Goal: Transaction & Acquisition: Purchase product/service

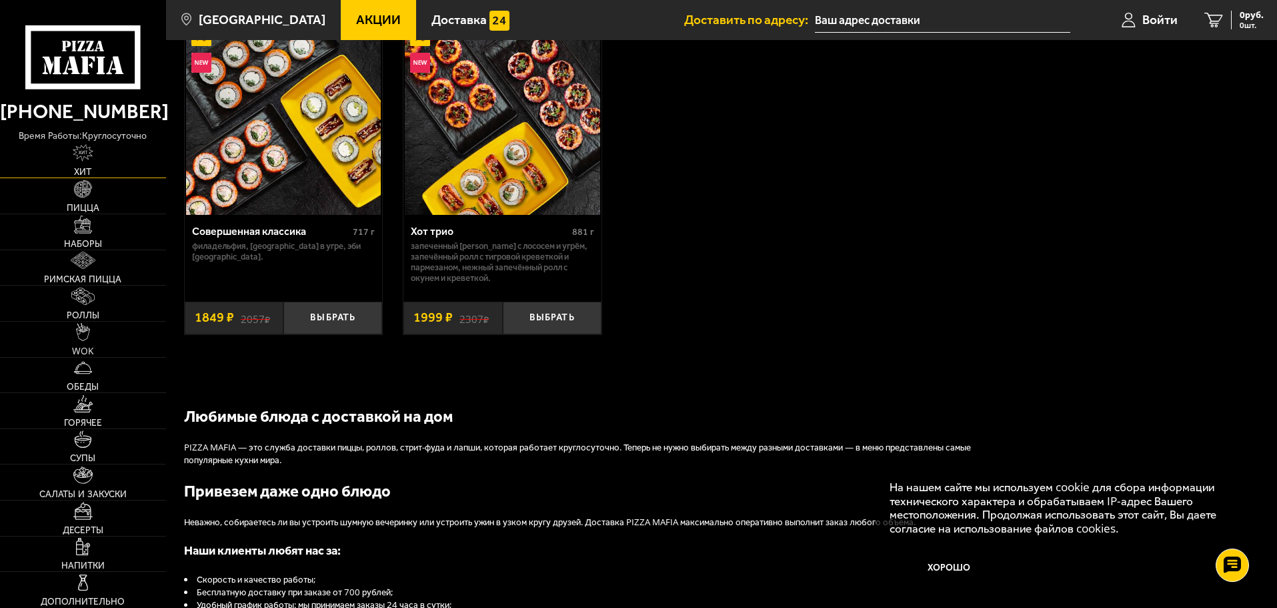
scroll to position [649, 0]
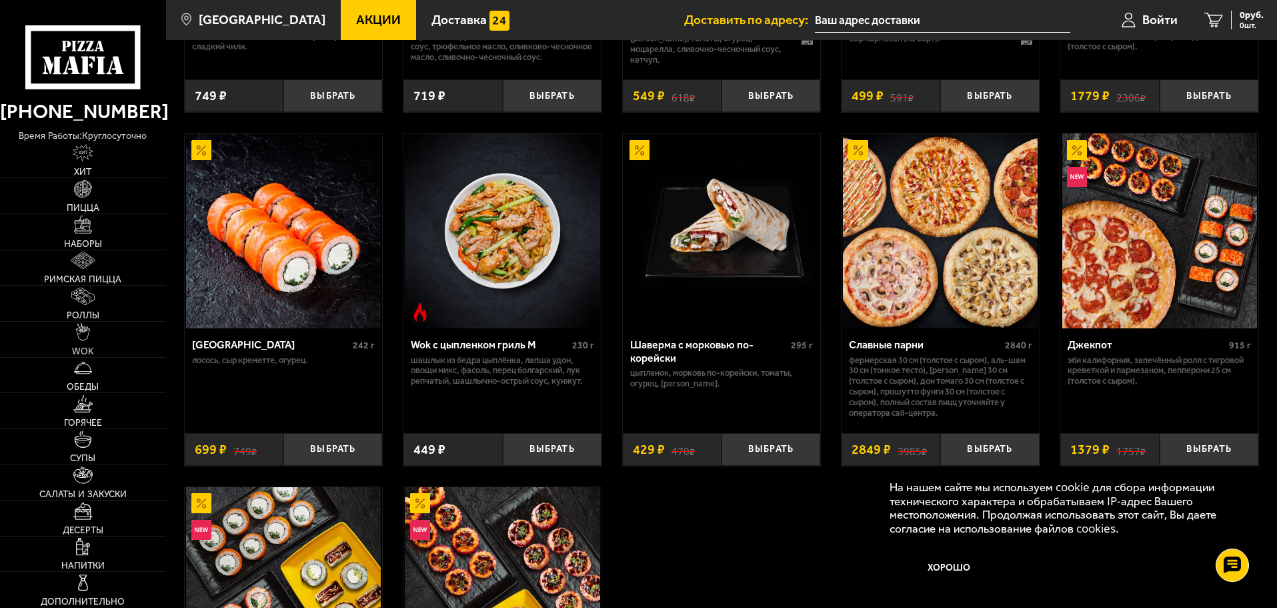
click at [356, 21] on span "Акции" at bounding box center [378, 19] width 45 height 13
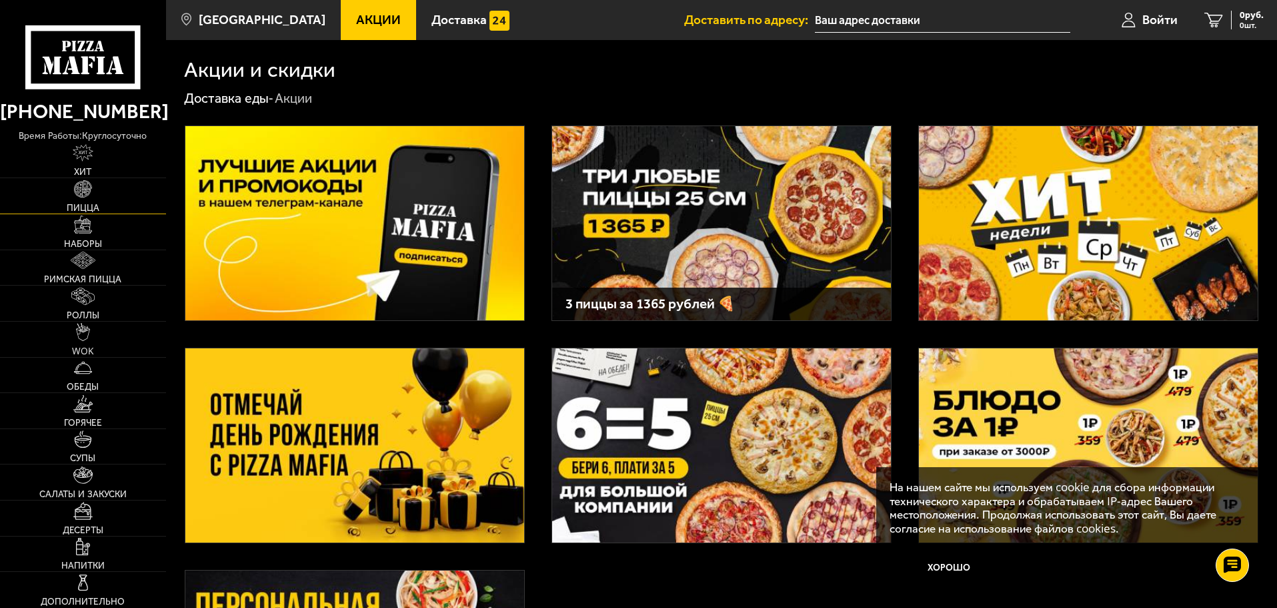
click at [109, 201] on link "Пицца" at bounding box center [83, 195] width 166 height 35
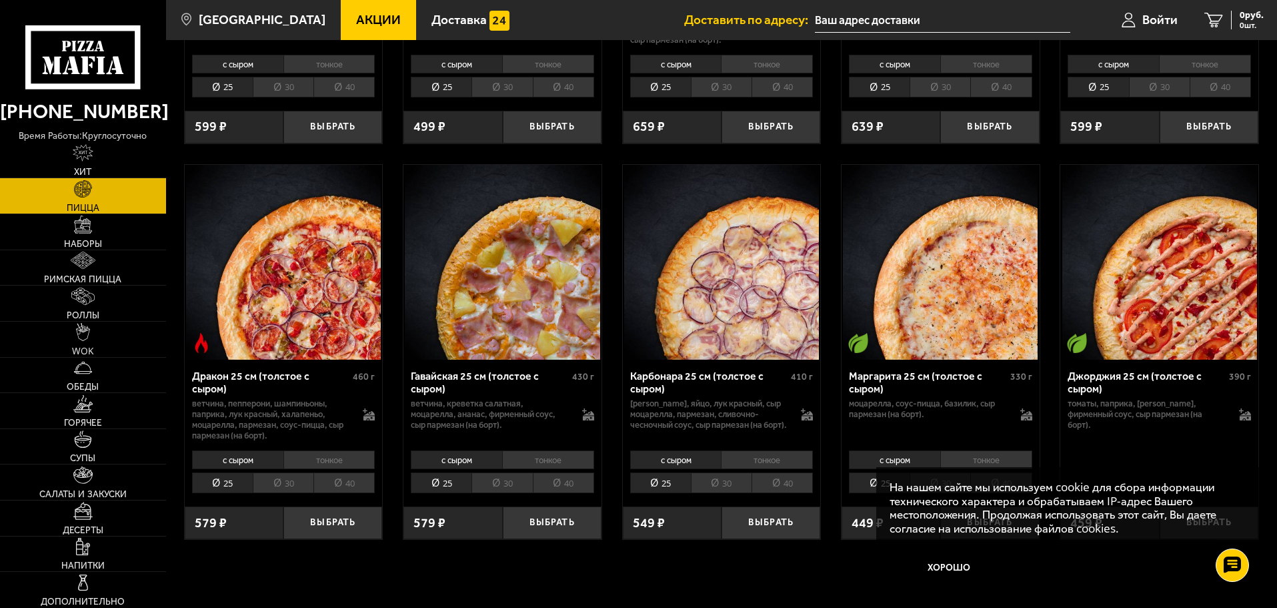
scroll to position [2335, 0]
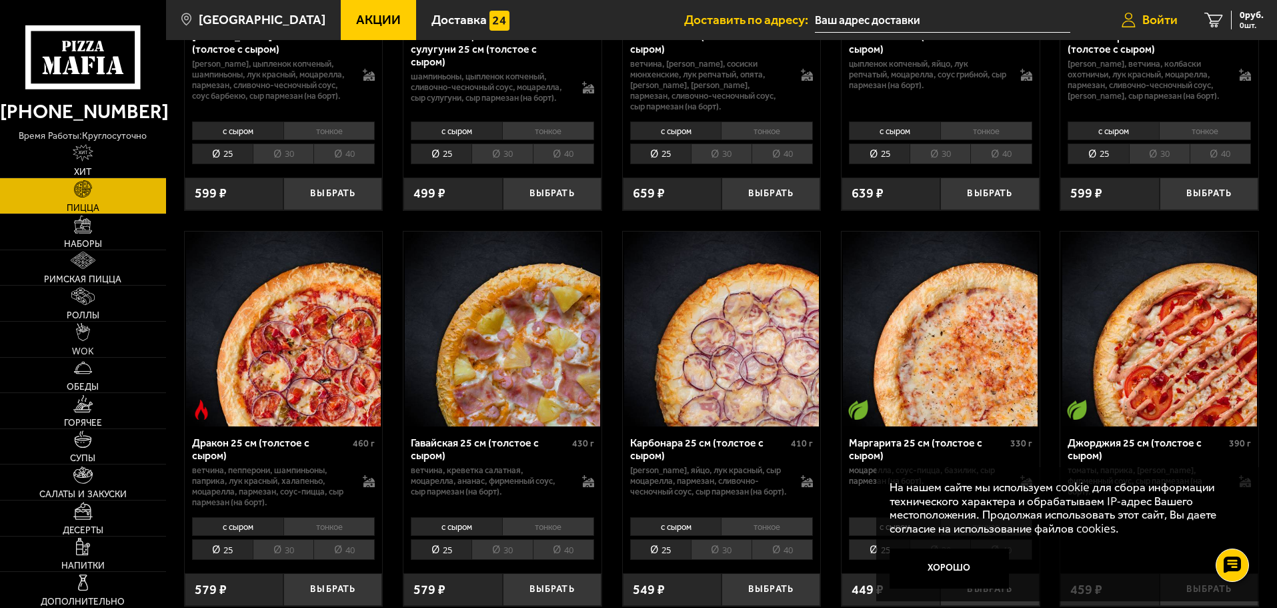
click at [1159, 29] on link "Войти" at bounding box center [1150, 20] width 83 height 40
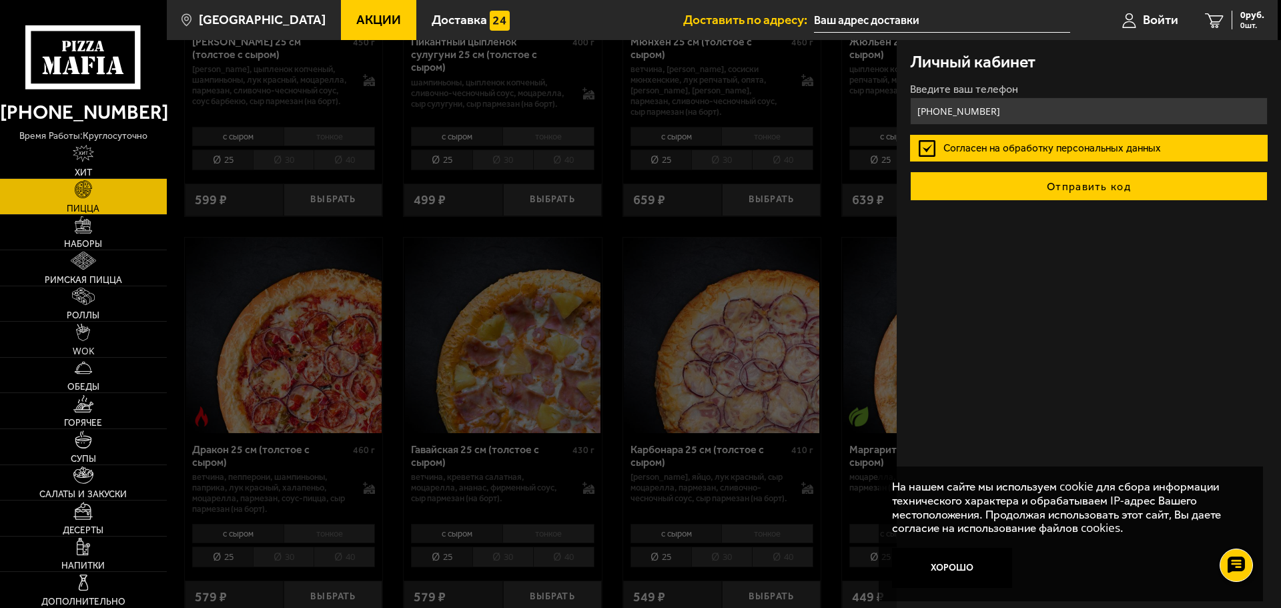
type input "[PHONE_NUMBER]"
click at [994, 185] on button "Отправить код" at bounding box center [1089, 185] width 358 height 29
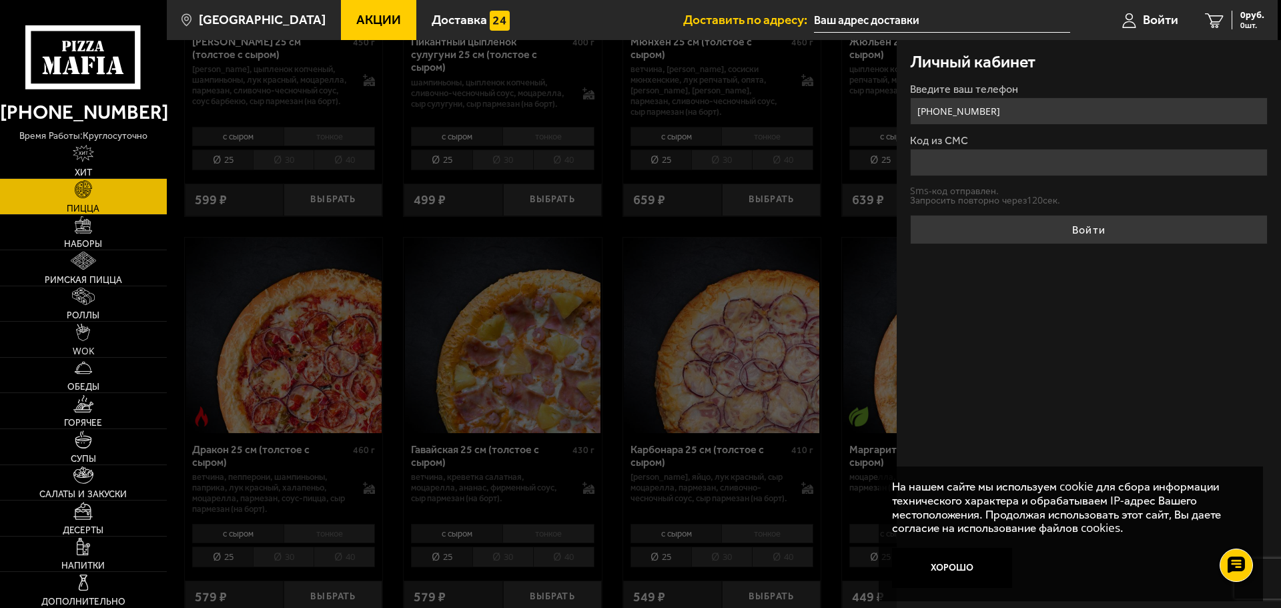
click at [963, 167] on input "Код из СМС" at bounding box center [1089, 162] width 358 height 27
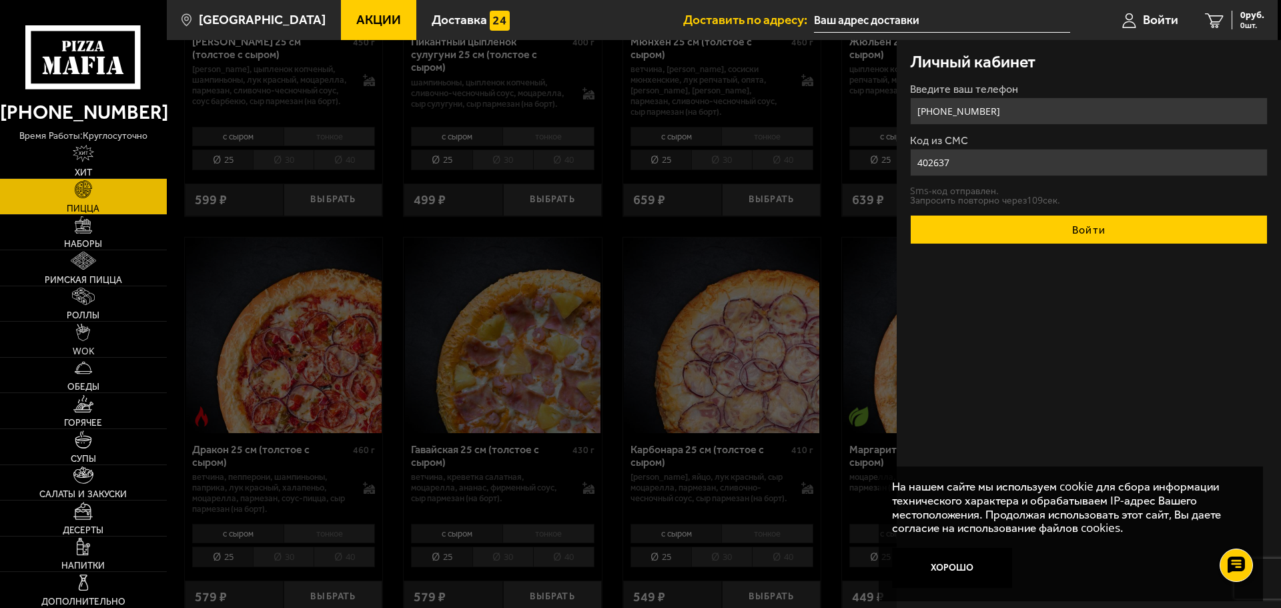
type input "402637"
click at [963, 239] on button "Войти" at bounding box center [1089, 229] width 358 height 29
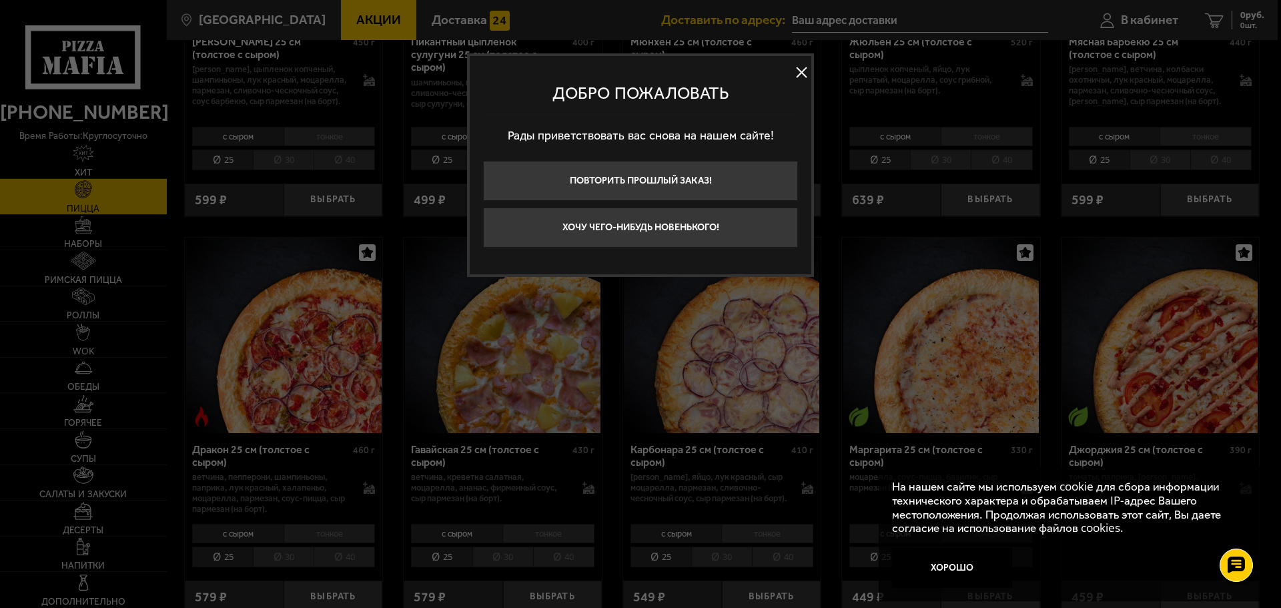
click at [801, 69] on button at bounding box center [801, 73] width 20 height 20
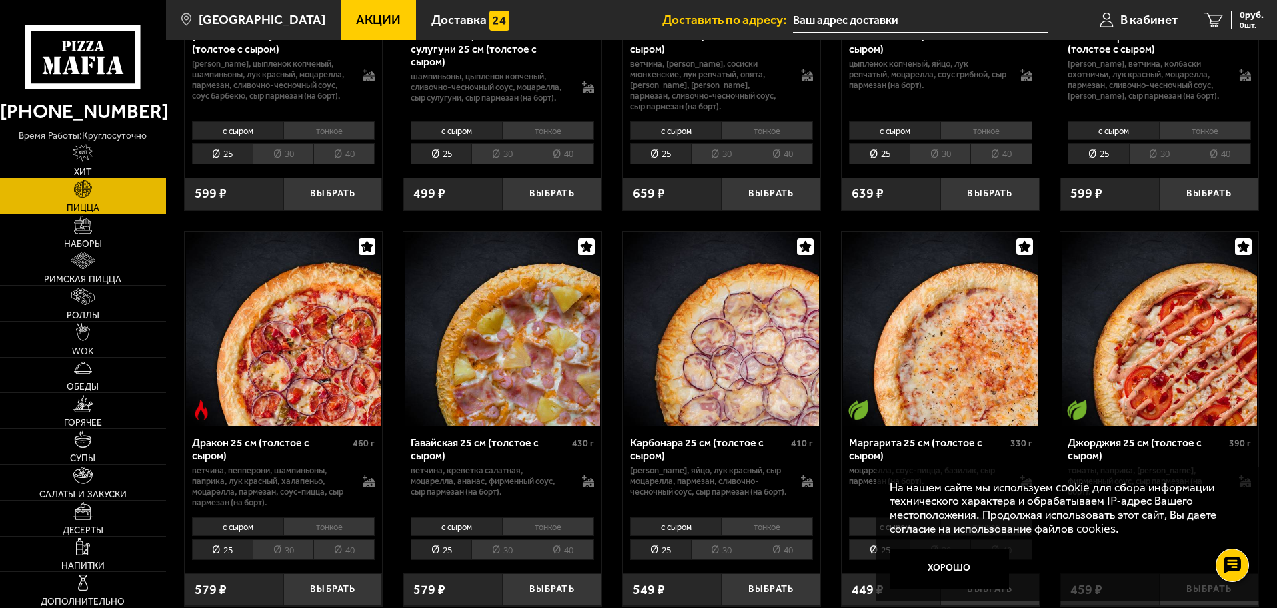
click at [827, 22] on input "text" at bounding box center [920, 20] width 255 height 25
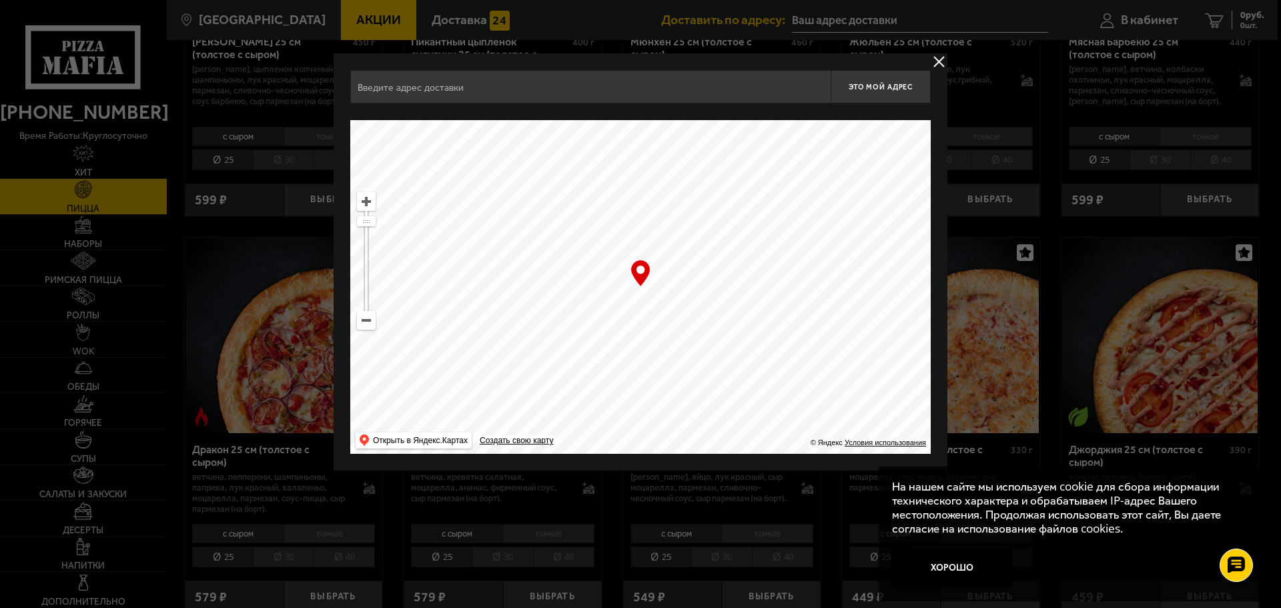
click at [643, 78] on input "text" at bounding box center [590, 86] width 480 height 33
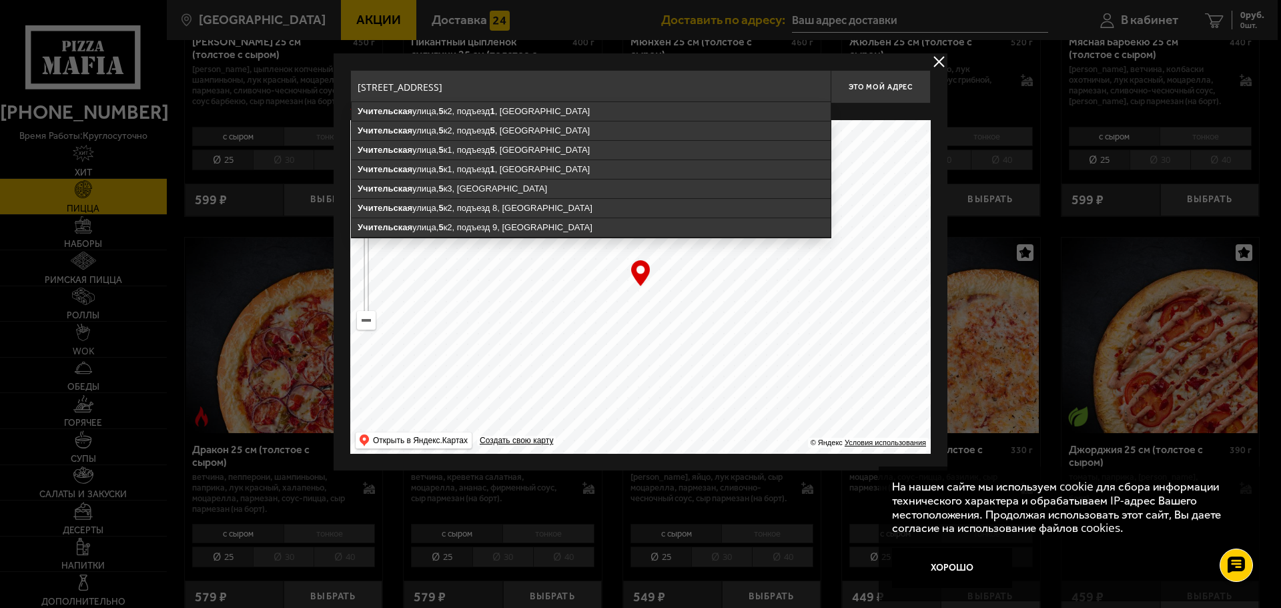
drag, startPoint x: 477, startPoint y: 87, endPoint x: 440, endPoint y: 87, distance: 36.7
click at [440, 87] on input "[STREET_ADDRESS]" at bounding box center [590, 86] width 480 height 33
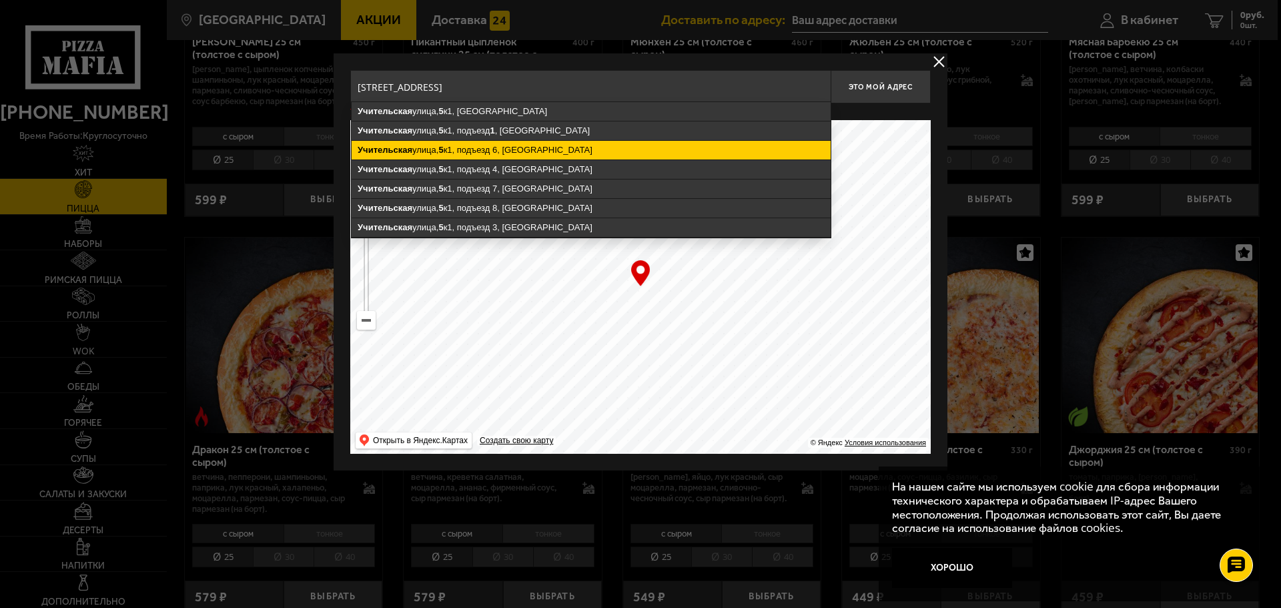
click at [480, 145] on ymaps "[STREET_ADDRESS]" at bounding box center [591, 150] width 479 height 19
type input "[STREET_ADDRESS]"
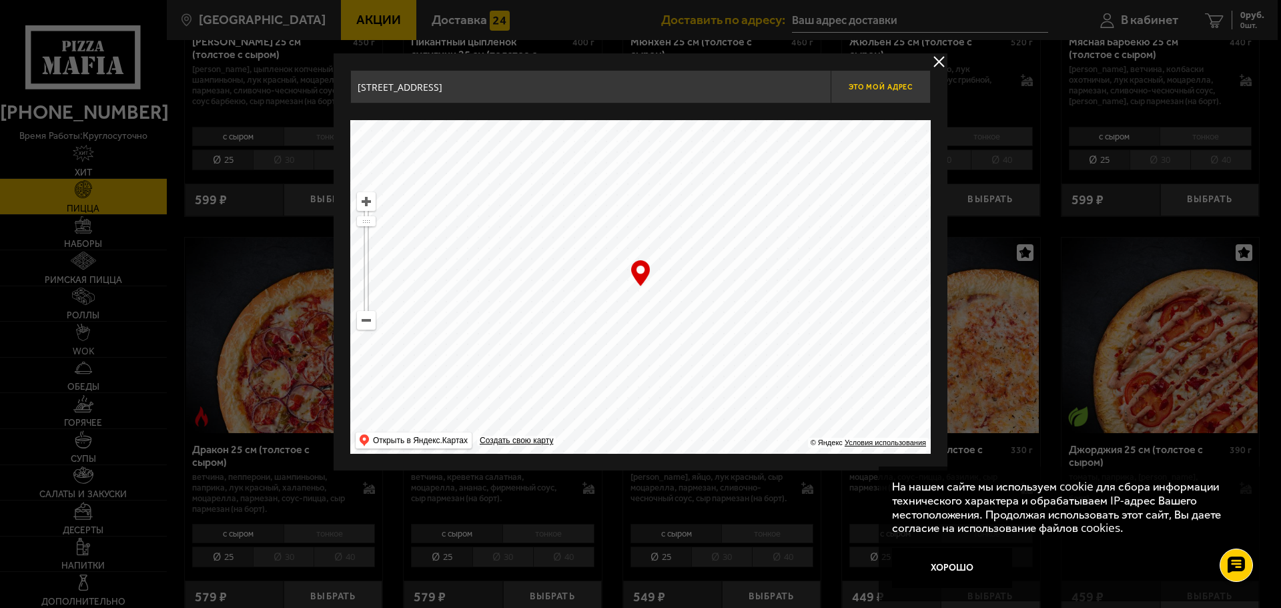
click at [889, 94] on button "Это мой адрес" at bounding box center [880, 86] width 100 height 33
type input "[STREET_ADDRESS]"
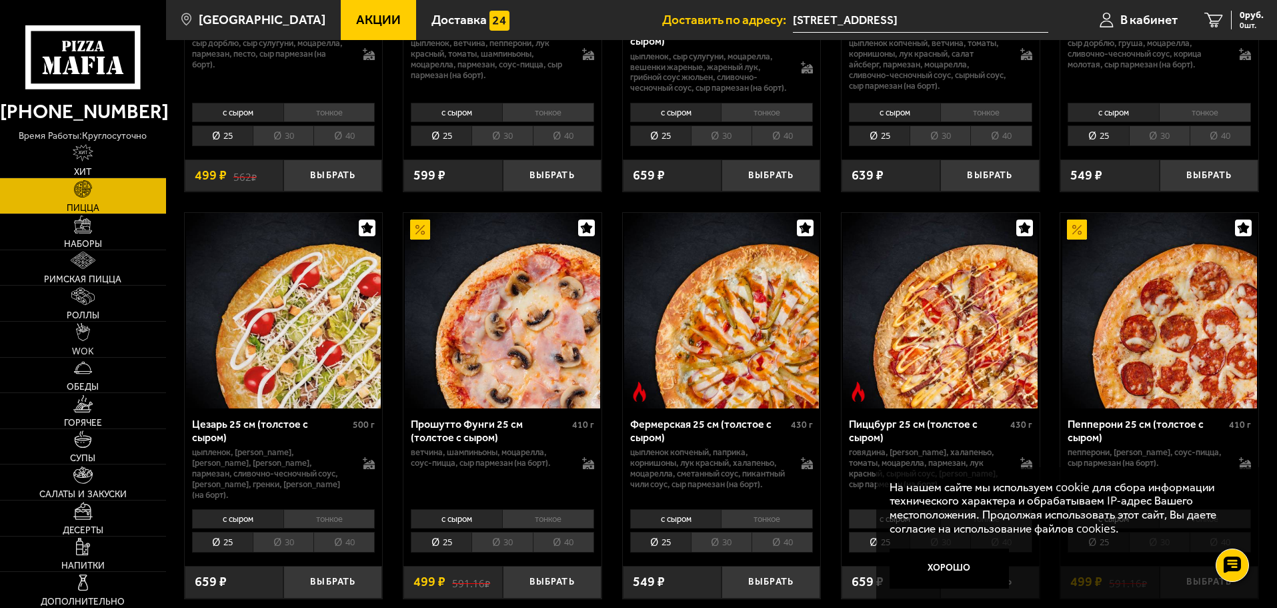
scroll to position [1334, 0]
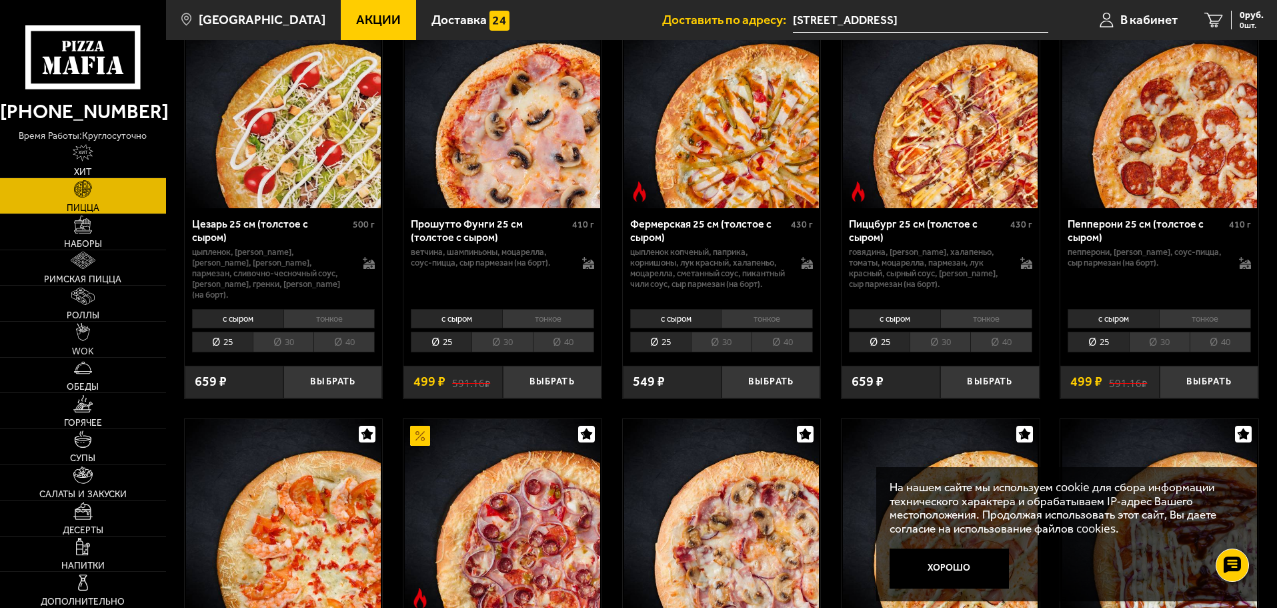
click at [1216, 332] on li "40" at bounding box center [1220, 342] width 61 height 21
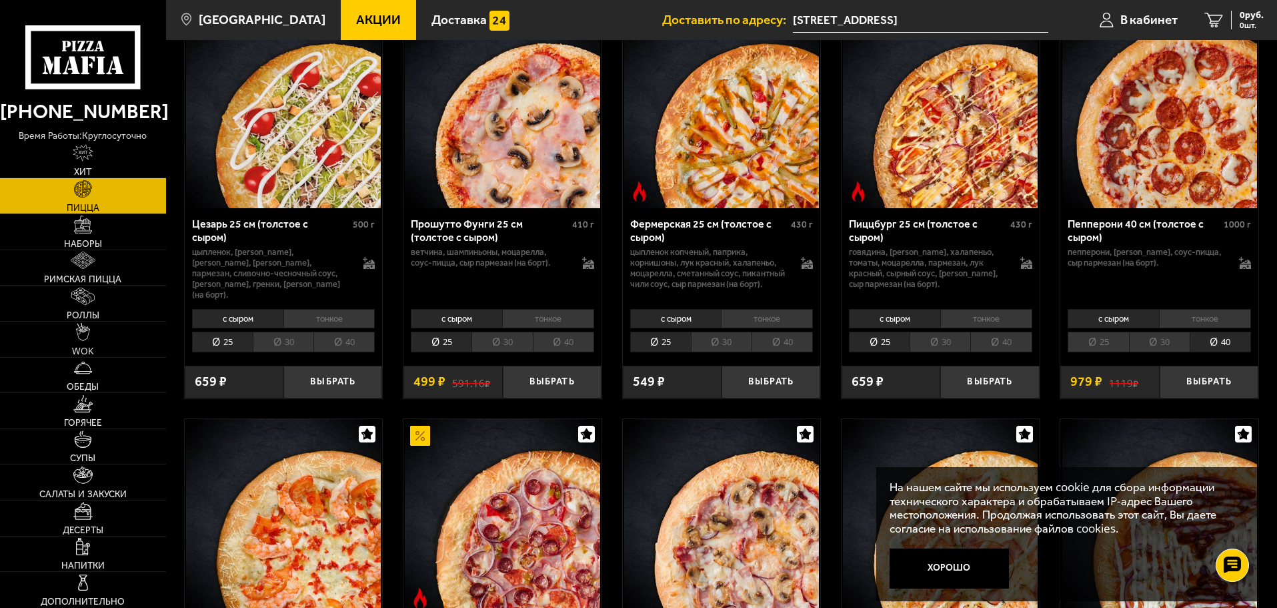
click at [1159, 332] on li "30" at bounding box center [1159, 342] width 61 height 21
click at [1214, 332] on li "40" at bounding box center [1220, 342] width 61 height 21
click at [1245, 264] on icon at bounding box center [1245, 266] width 11 height 5
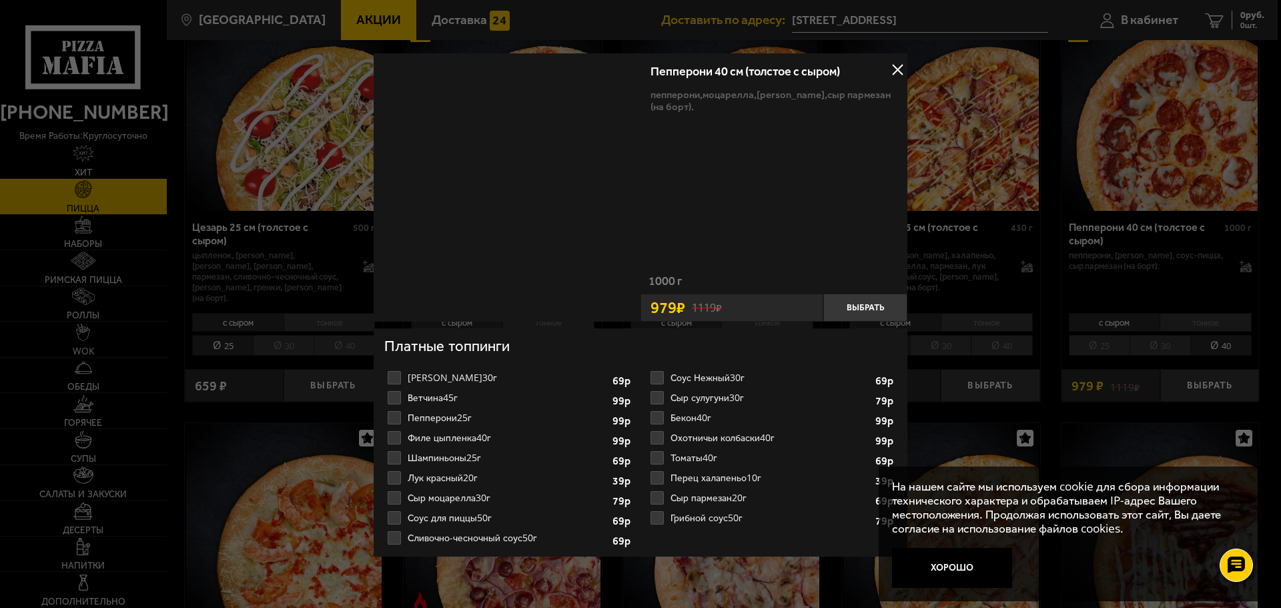
click at [398, 518] on label "Соус для пиццы 50г 1 2 3 4 5 6 7 8" at bounding box center [508, 518] width 249 height 20
click at [0, 0] on input "Соус для пиццы 50г 1 2 3 4 5 6 7 8" at bounding box center [0, 0] width 0 height 0
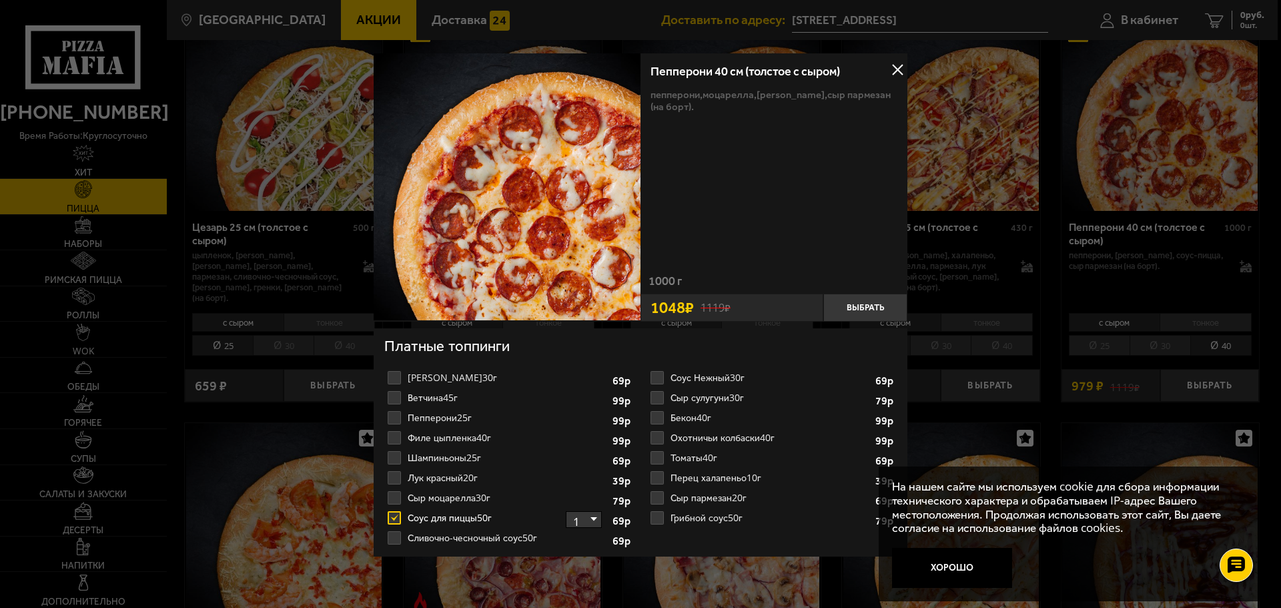
drag, startPoint x: 973, startPoint y: 243, endPoint x: 1049, endPoint y: 195, distance: 89.6
click at [1049, 195] on div at bounding box center [640, 304] width 1281 height 608
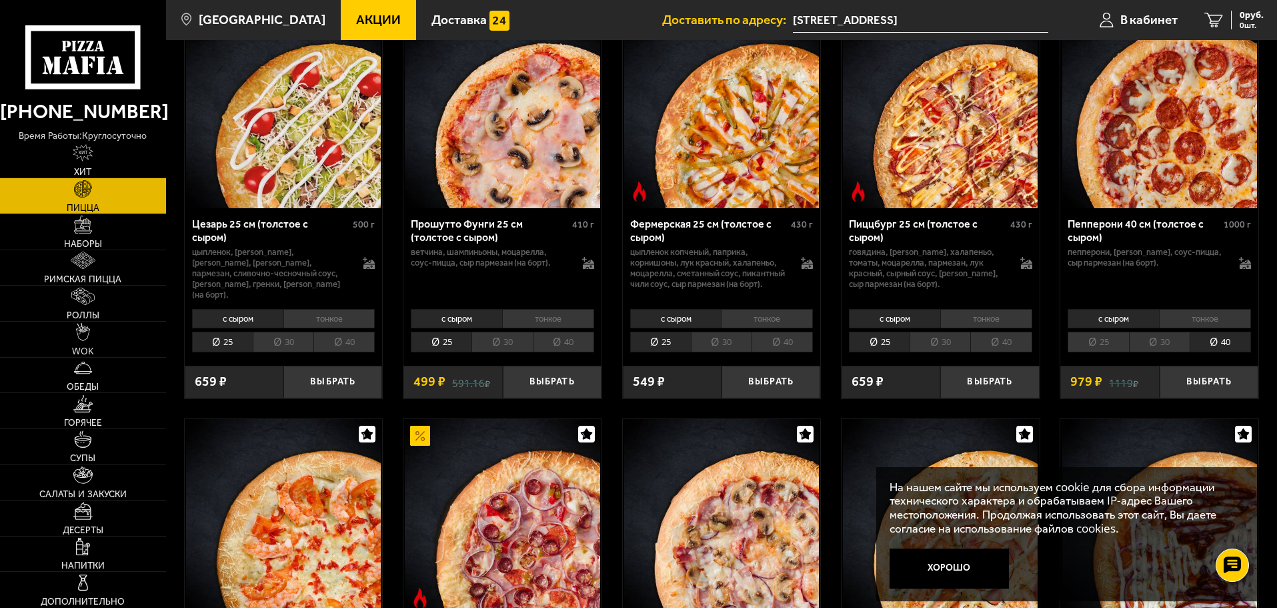
click at [1156, 332] on li "30" at bounding box center [1159, 342] width 61 height 21
click at [1247, 257] on icon at bounding box center [1245, 263] width 12 height 12
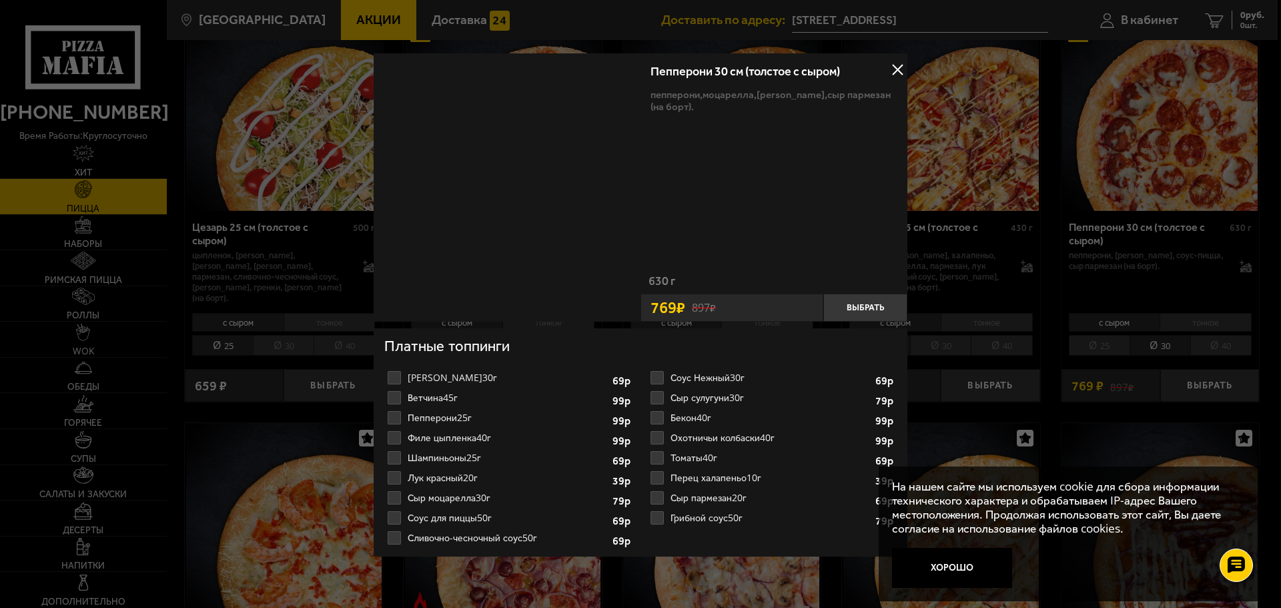
click at [394, 519] on label "Соус для пиццы 50г 1 2 3 4 5 6 7 8" at bounding box center [508, 518] width 249 height 20
click at [0, 0] on input "Соус для пиццы 50г 1 2 3 4 5 6 7 8" at bounding box center [0, 0] width 0 height 0
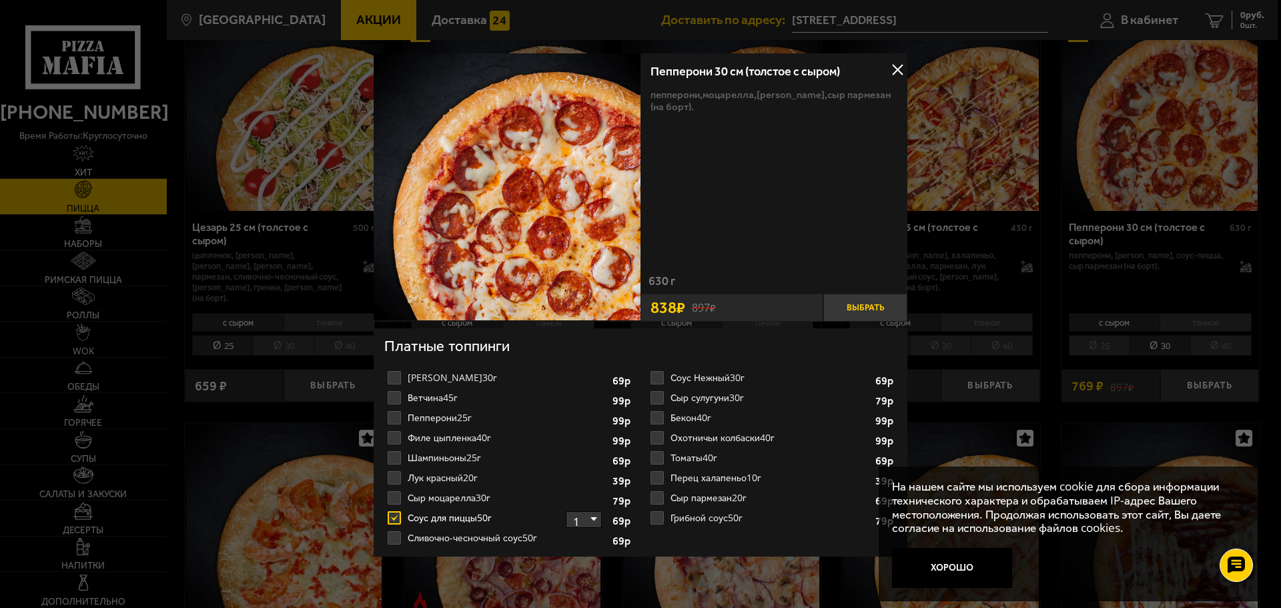
click at [848, 304] on button "Выбрать" at bounding box center [865, 308] width 84 height 28
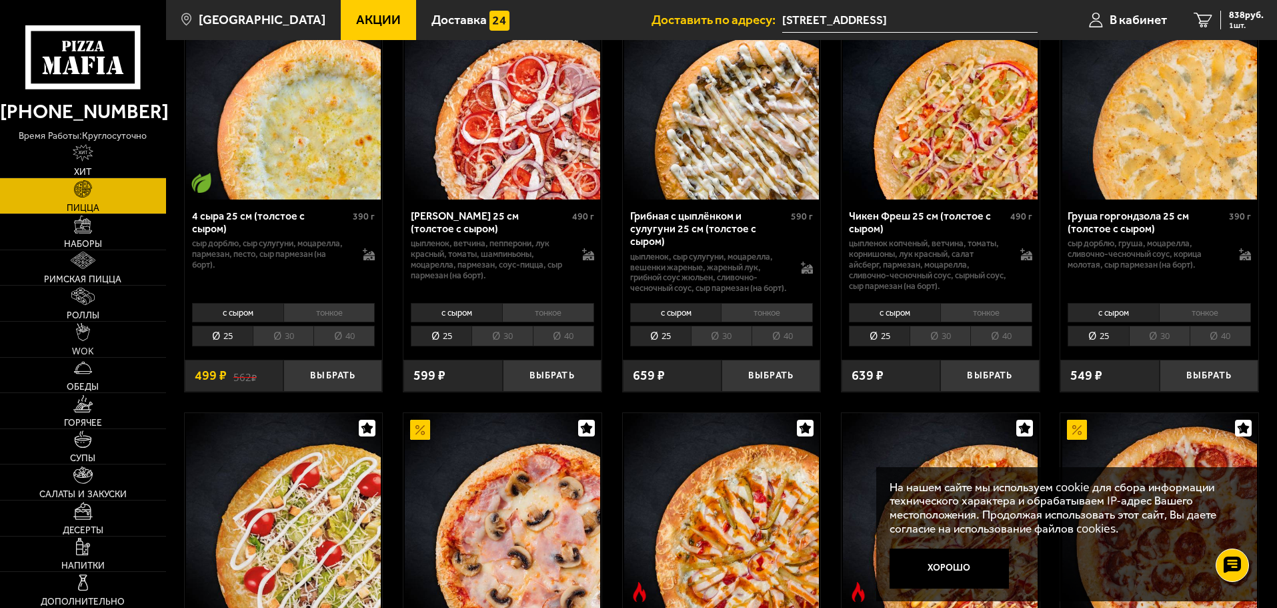
scroll to position [867, 0]
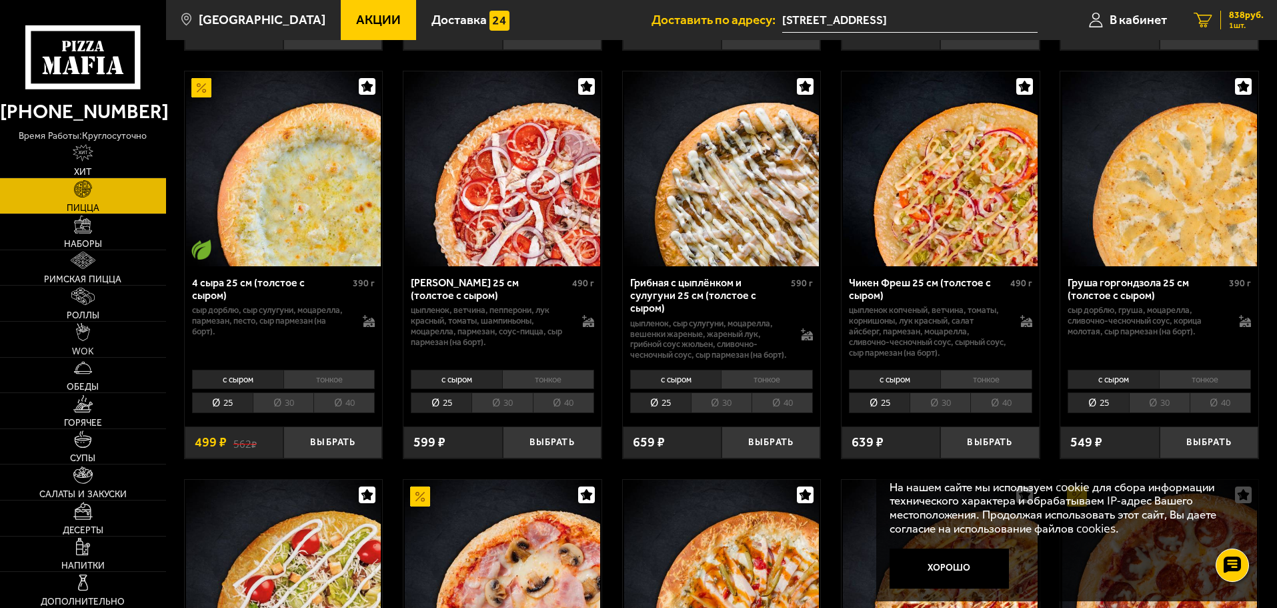
click at [1236, 23] on span "1 шт." at bounding box center [1246, 25] width 35 height 8
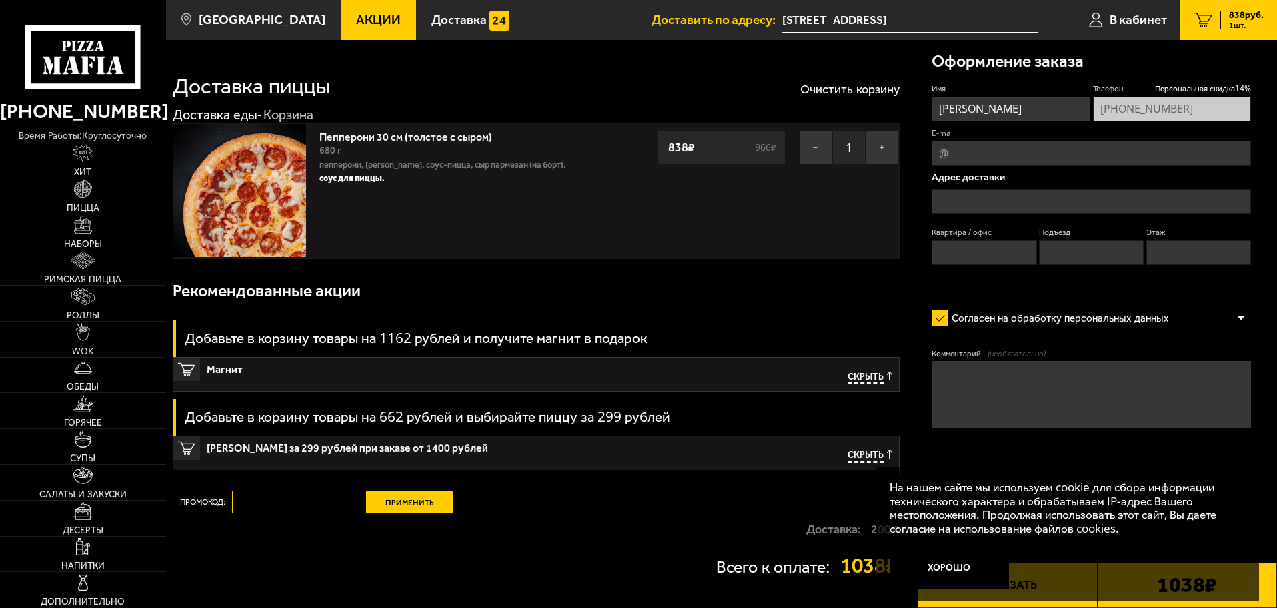
type input "[STREET_ADDRESS]"
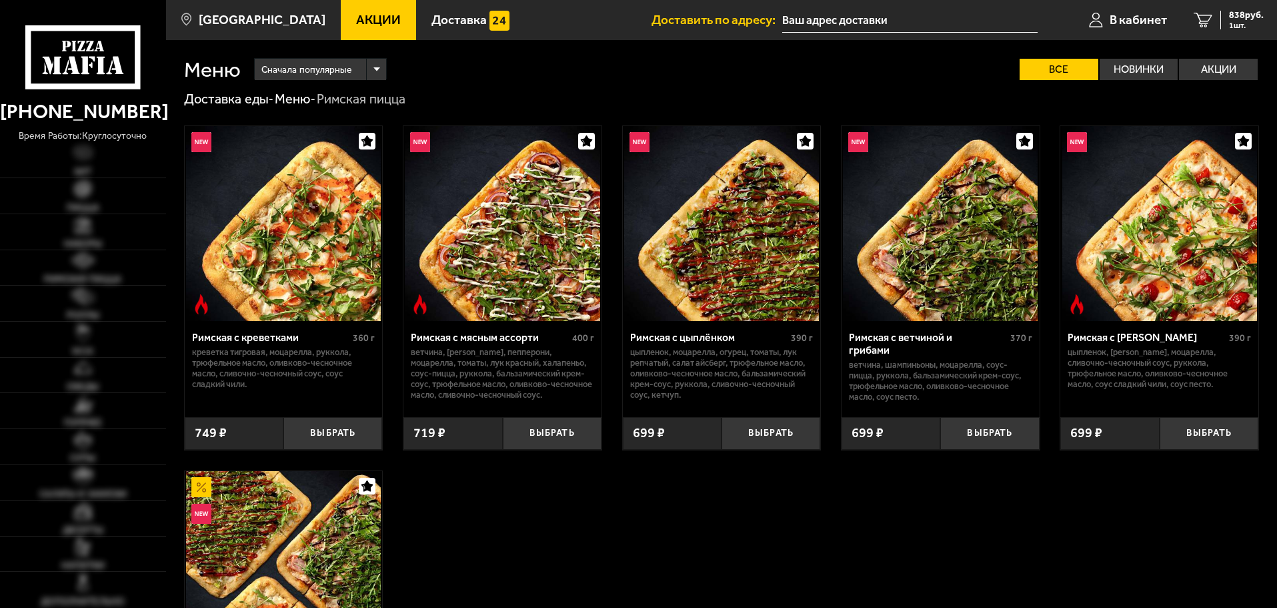
type input "[STREET_ADDRESS]"
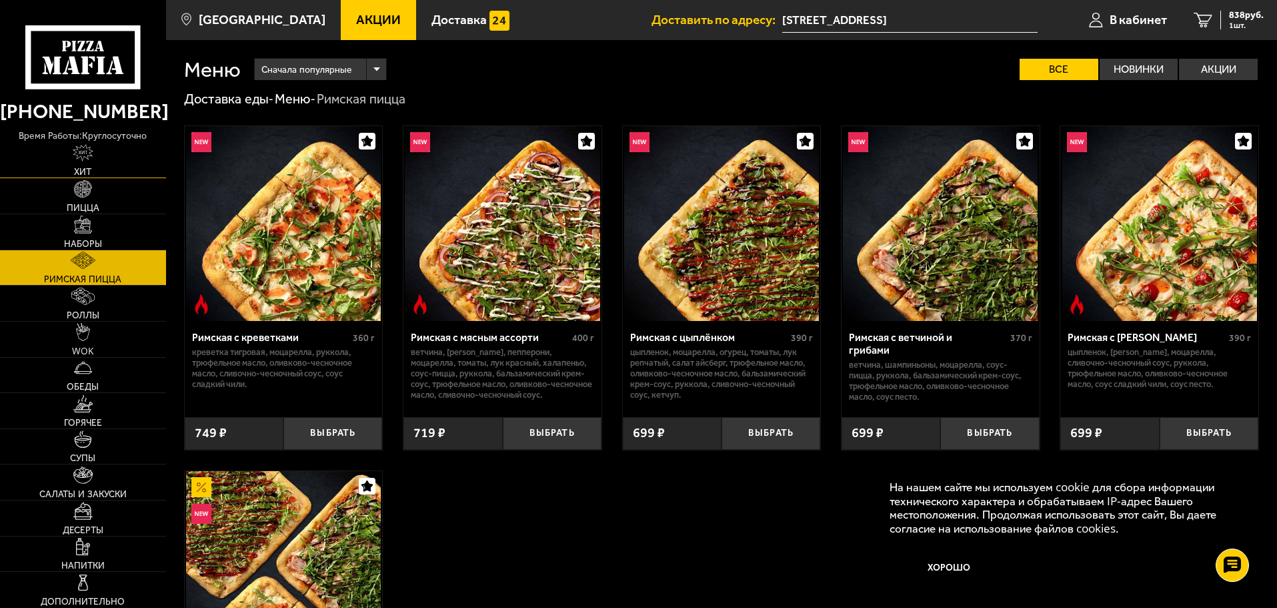
click at [93, 161] on img at bounding box center [83, 152] width 21 height 17
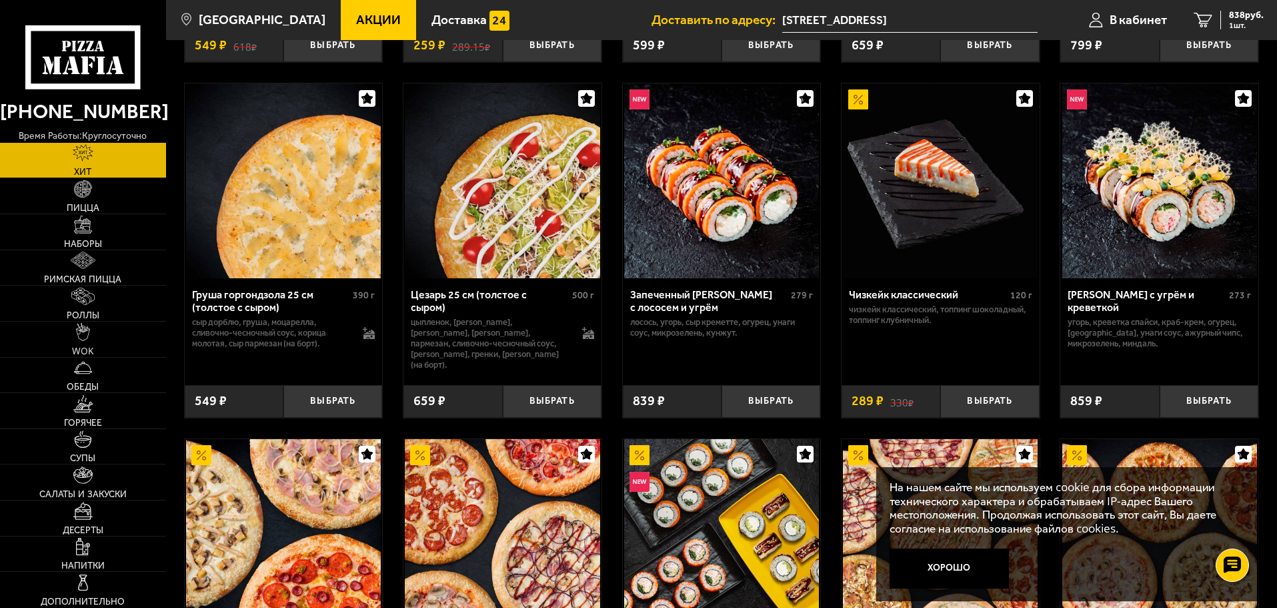
scroll to position [686, 0]
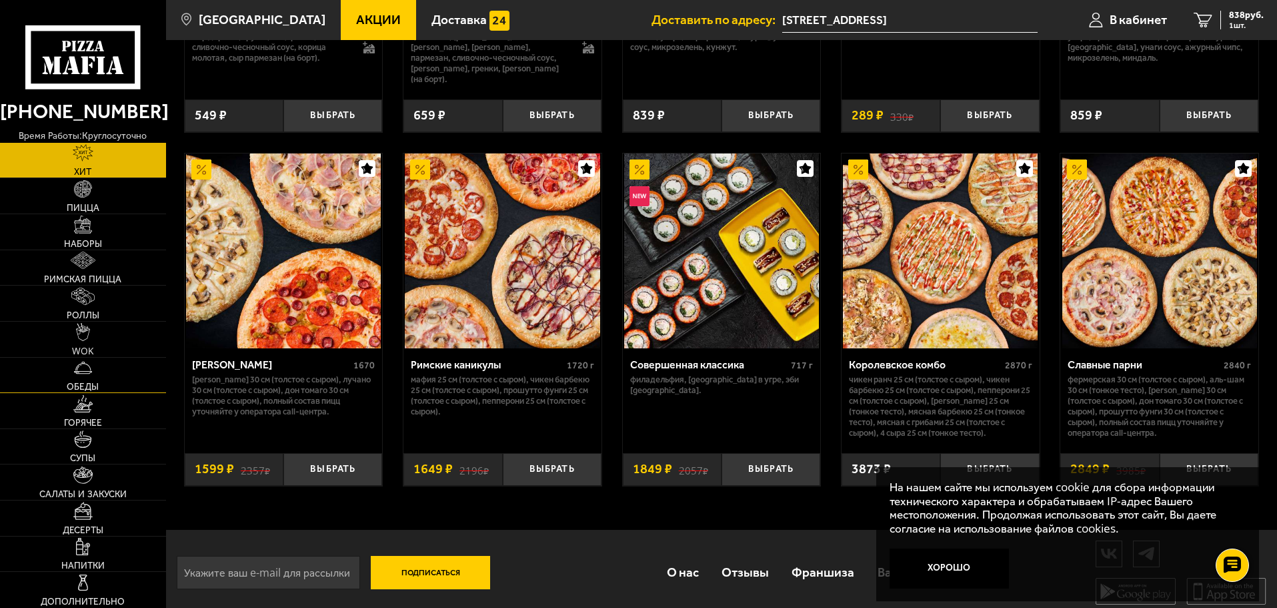
click at [91, 382] on span "Обеды" at bounding box center [83, 386] width 32 height 9
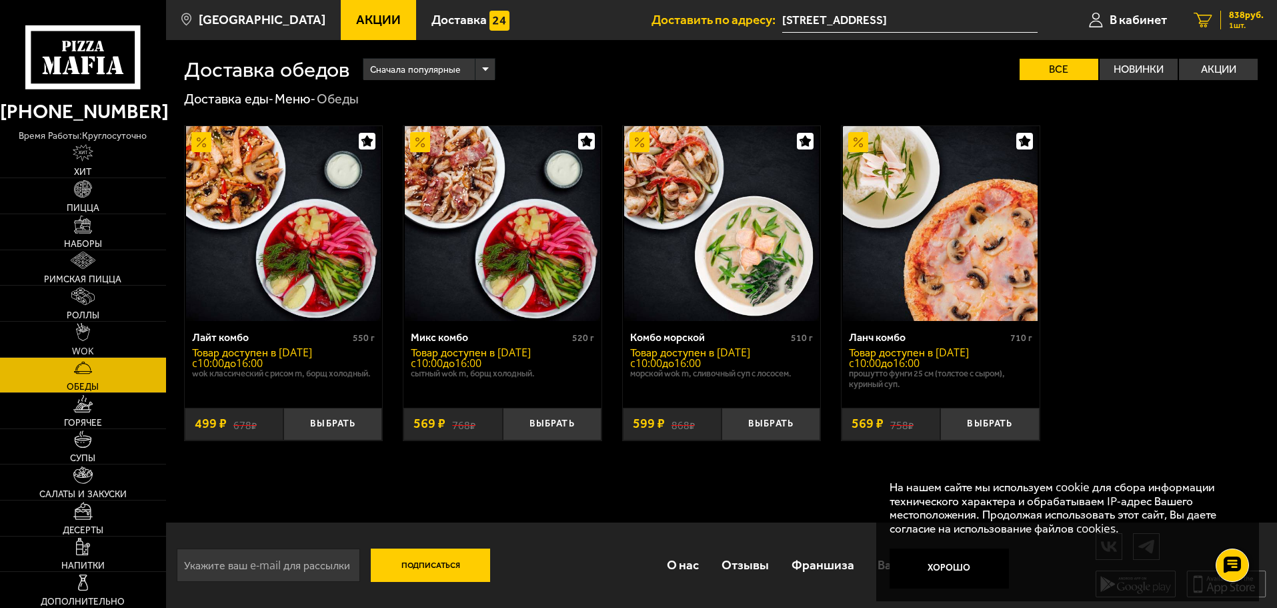
click at [1213, 21] on link "1 838 руб. 1 шт." at bounding box center [1229, 20] width 97 height 40
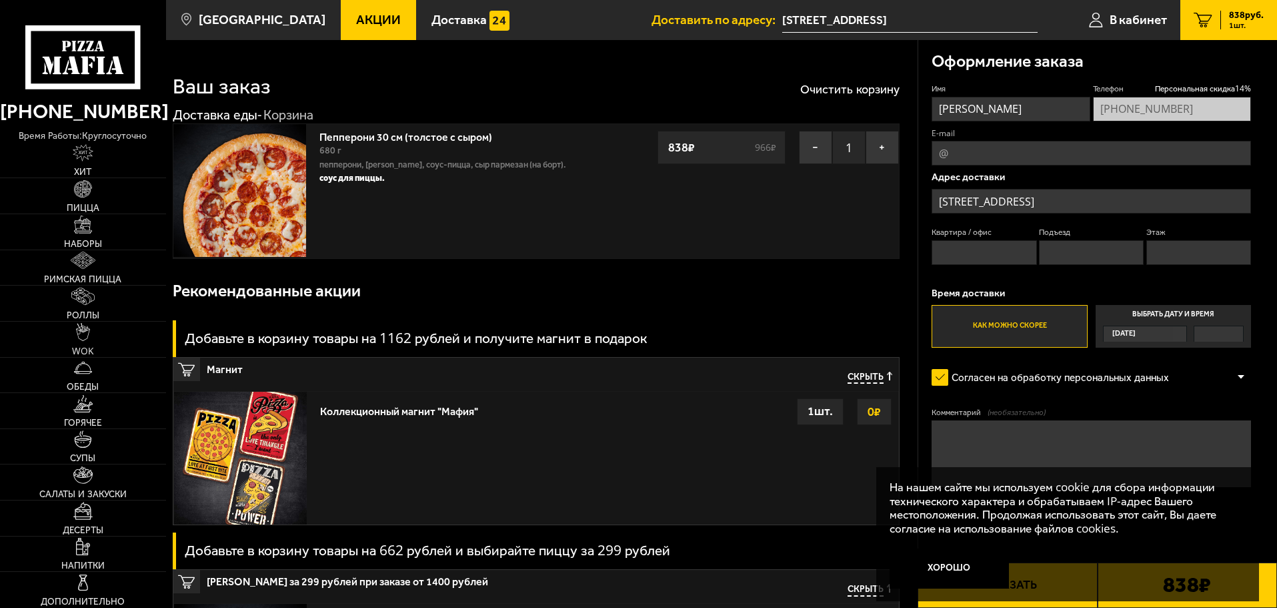
click at [965, 249] on input "Квартира / офис" at bounding box center [984, 252] width 105 height 25
type input "216"
click at [1077, 248] on input "Подъезд" at bounding box center [1091, 252] width 105 height 25
type input "6"
click at [1167, 254] on input "Этаж" at bounding box center [1199, 252] width 105 height 25
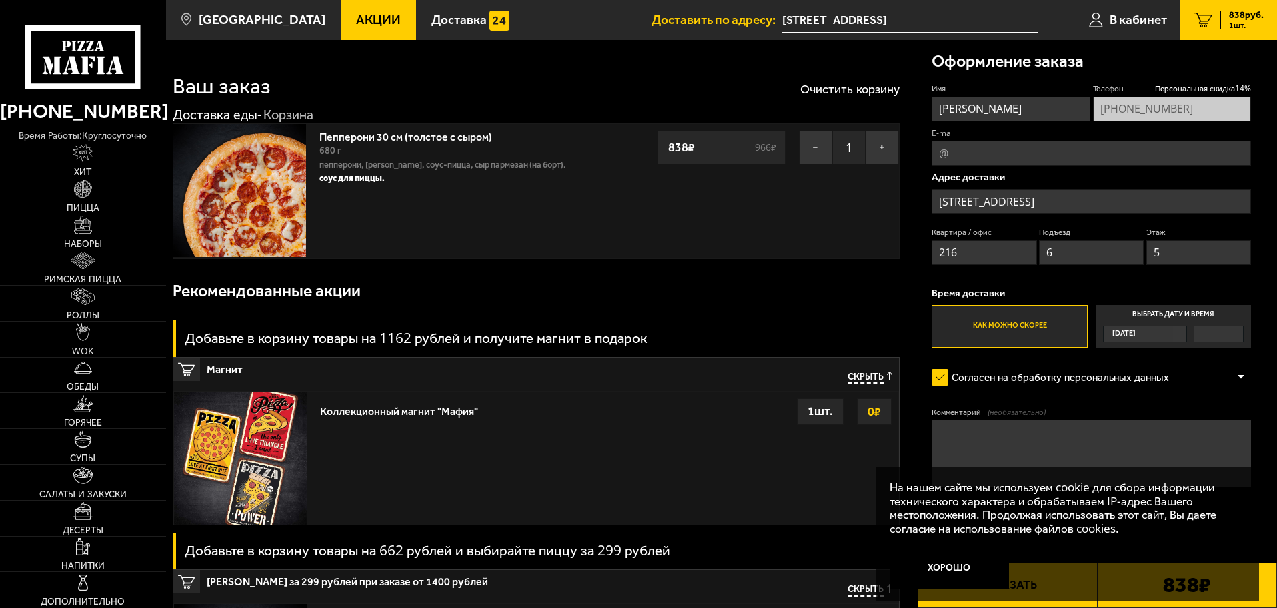
type input "5"
click at [1005, 175] on p "Адрес доставки" at bounding box center [1092, 177] width 320 height 10
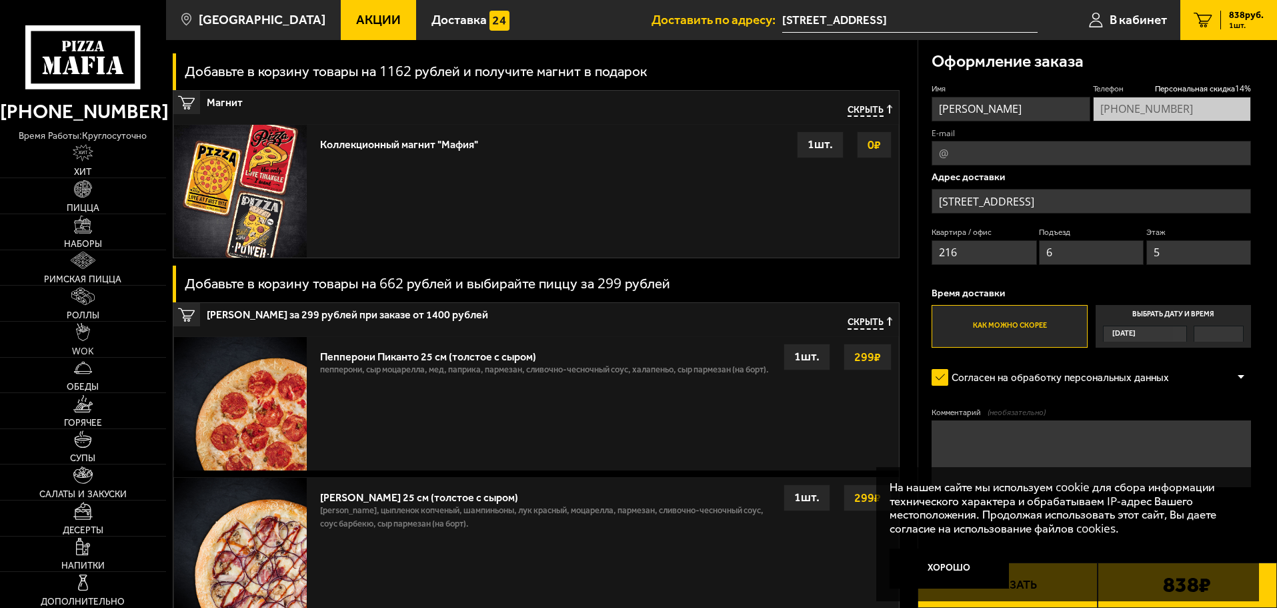
scroll to position [334, 0]
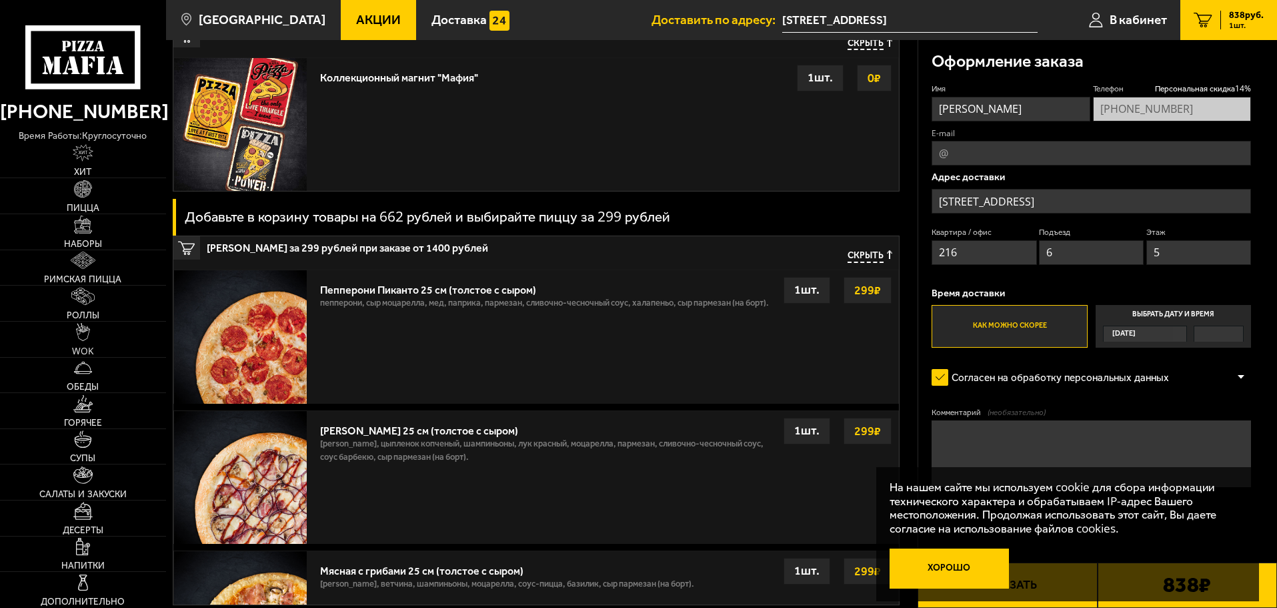
click at [954, 562] on button "Хорошо" at bounding box center [950, 568] width 120 height 40
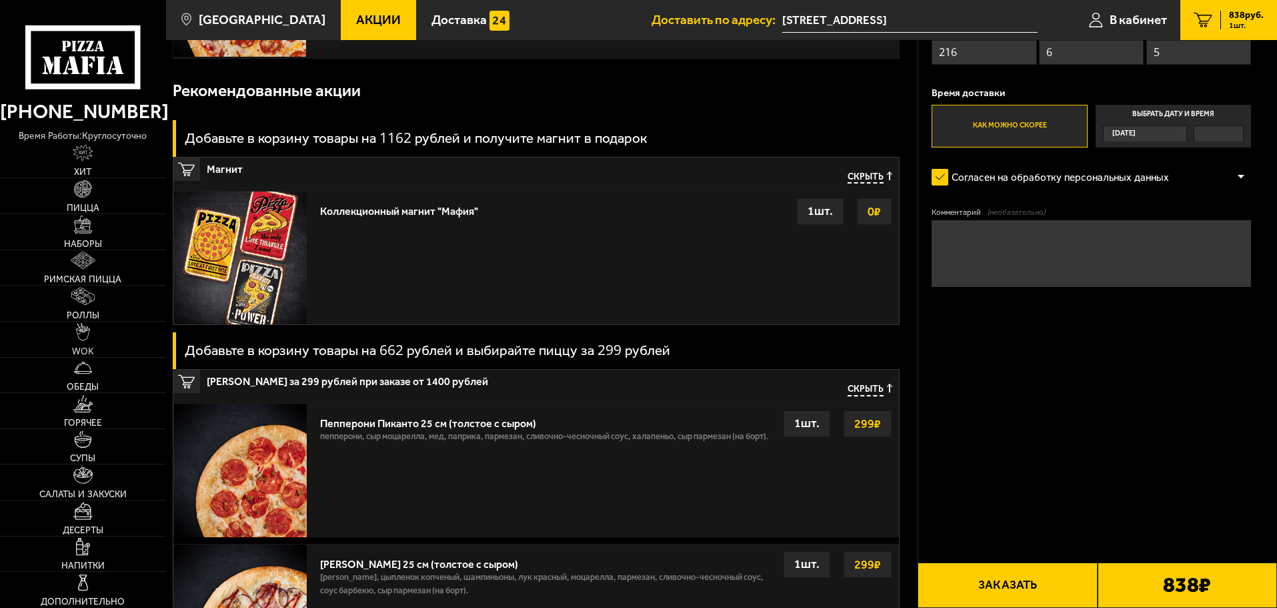
scroll to position [0, 0]
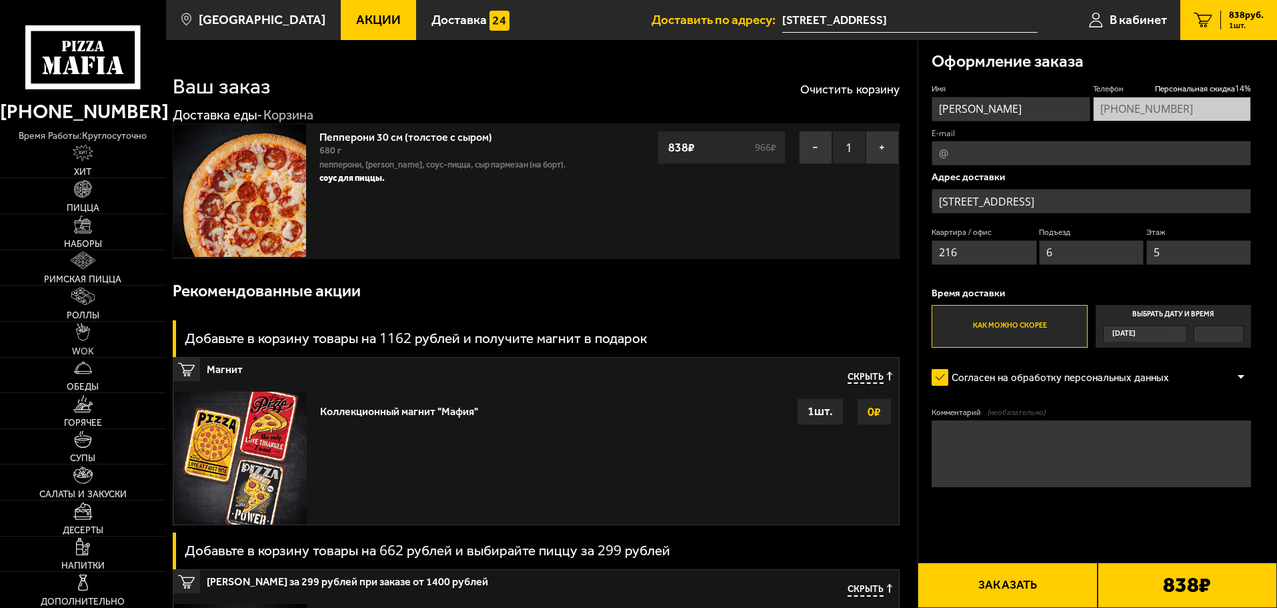
click at [1044, 582] on button "Заказать" at bounding box center [1007, 584] width 179 height 45
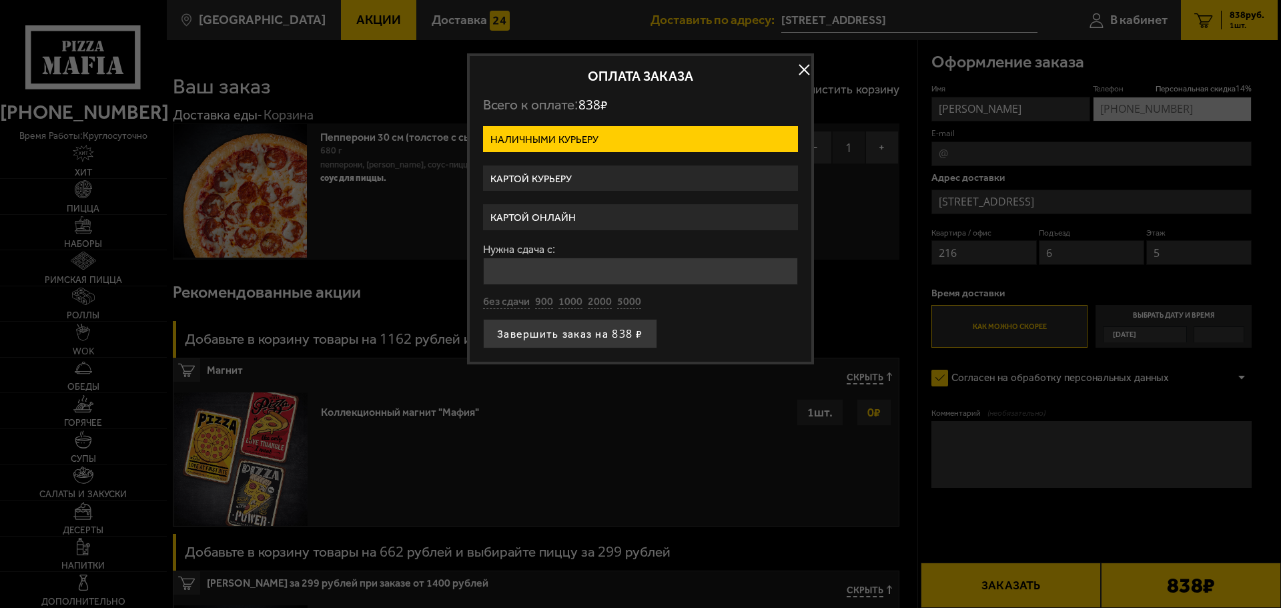
click at [592, 214] on label "Картой онлайн" at bounding box center [640, 217] width 315 height 26
click at [0, 0] on input "Картой онлайн" at bounding box center [0, 0] width 0 height 0
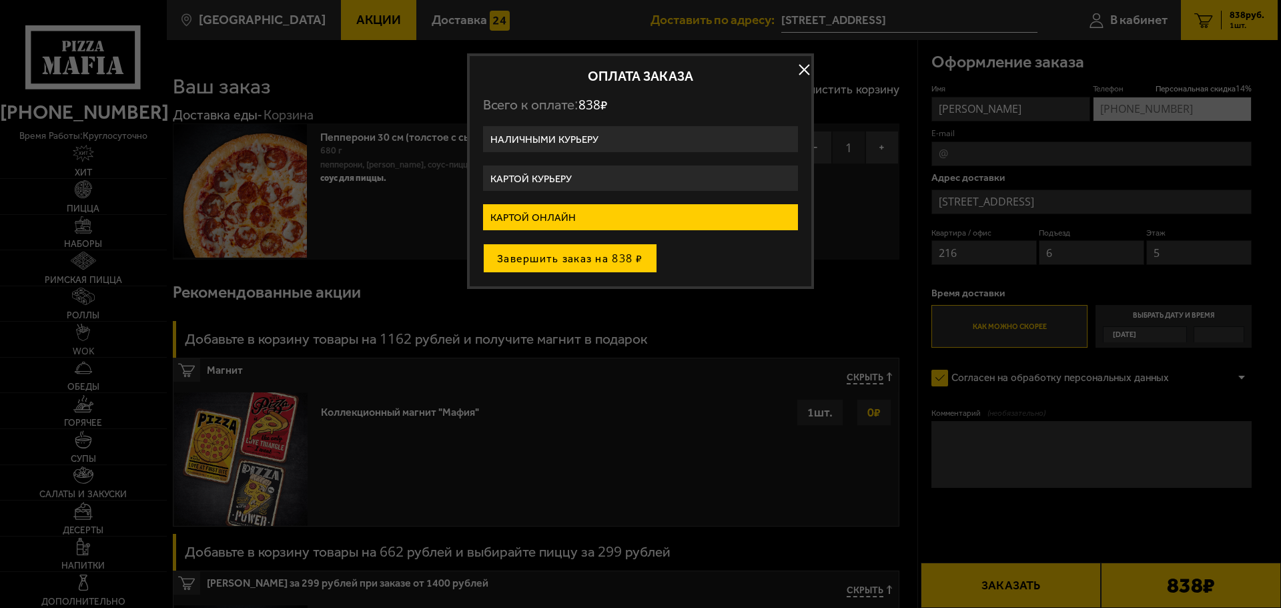
click at [587, 252] on button "Завершить заказ на 838 ₽" at bounding box center [570, 257] width 174 height 29
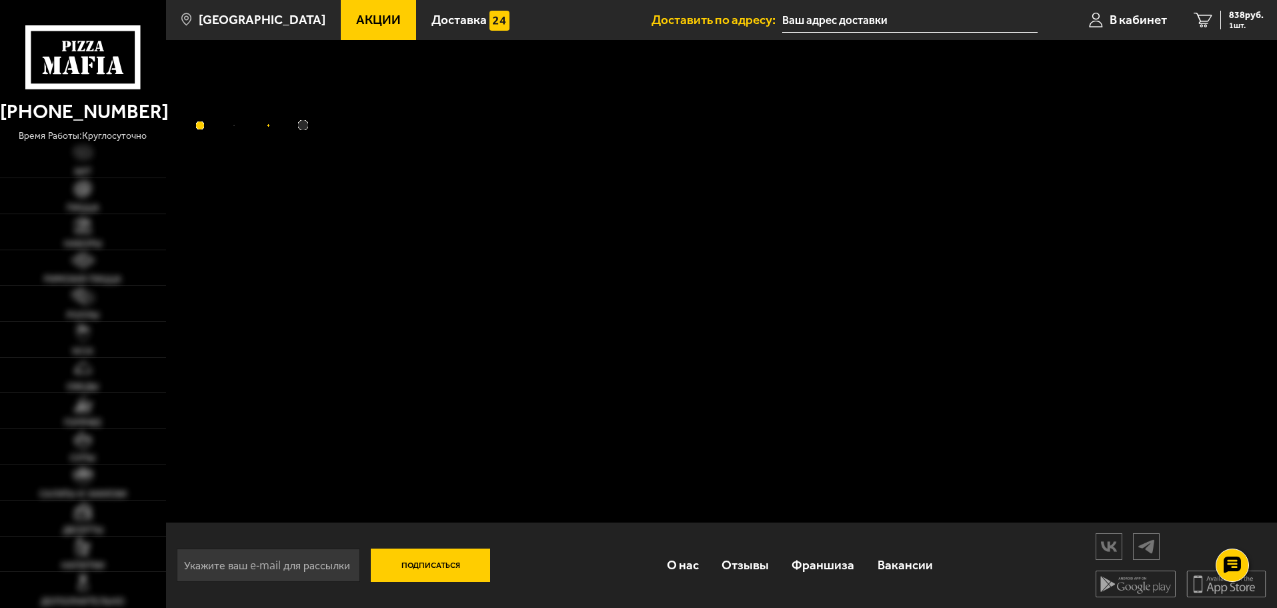
type input "[STREET_ADDRESS]"
